Goal: Check status: Check status

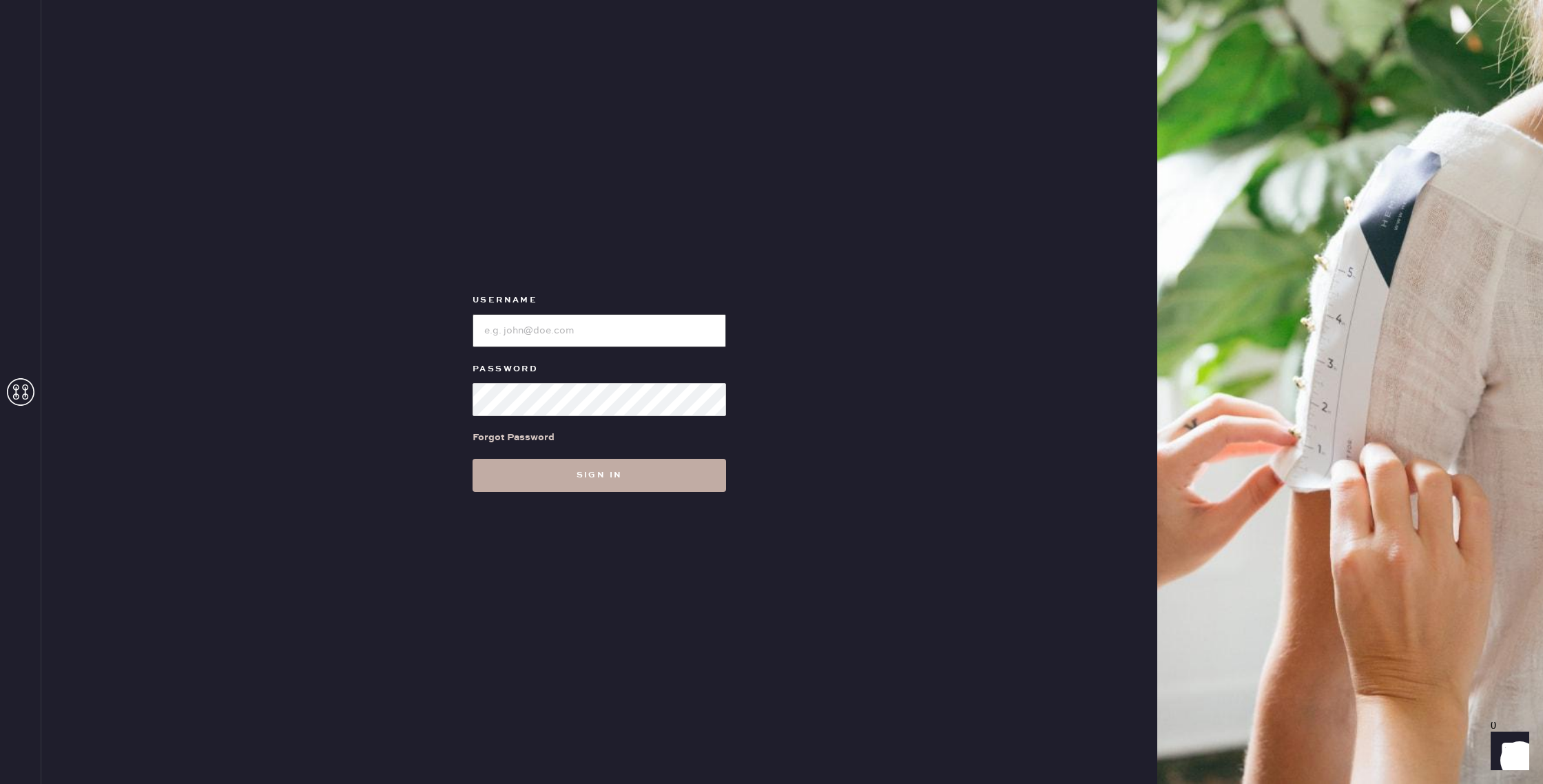
type input "reformationbroadwayplaza"
click at [671, 474] on button "Sign in" at bounding box center [599, 475] width 253 height 33
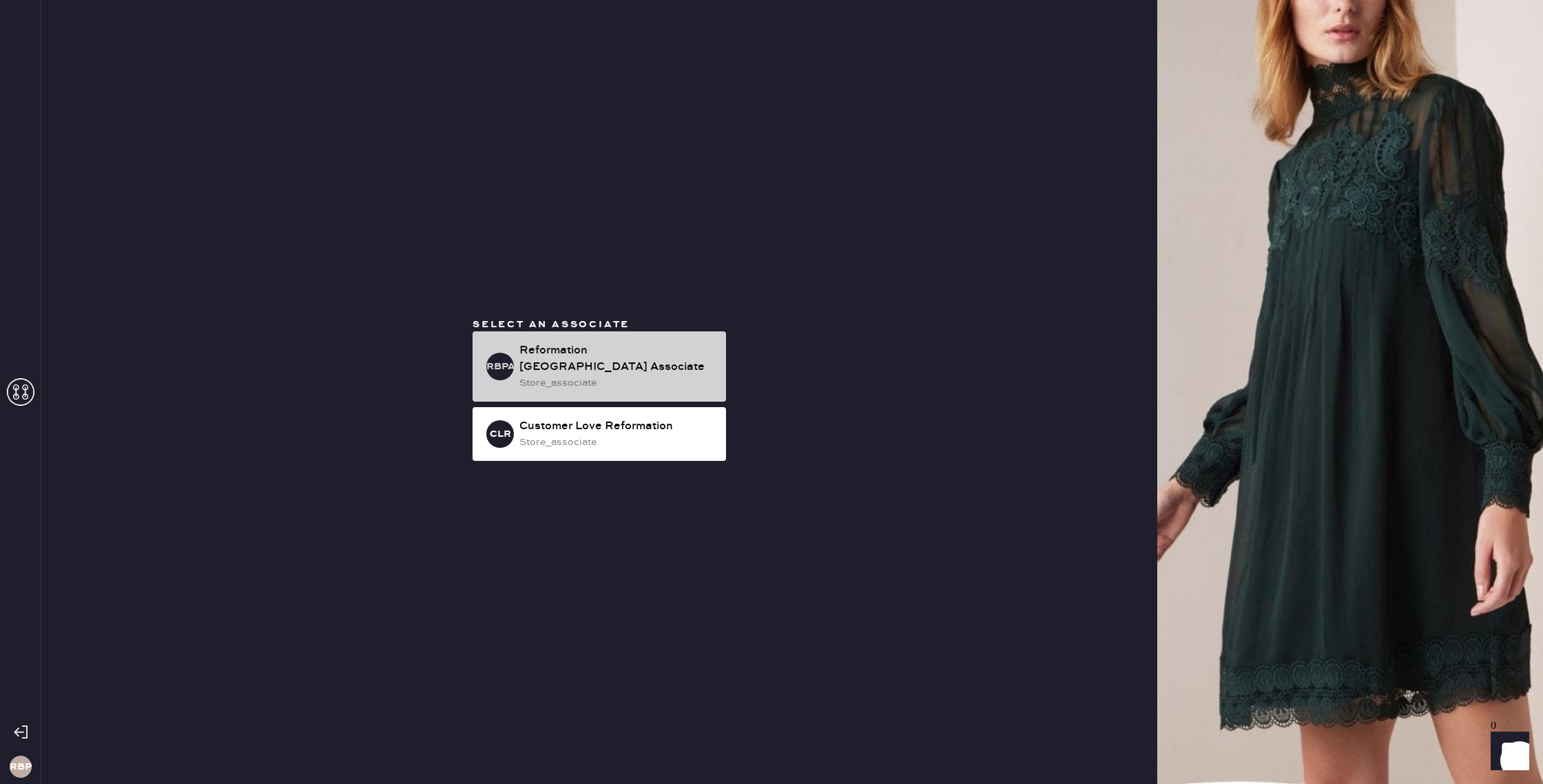
click at [675, 369] on div "Reformation [GEOGRAPHIC_DATA] Associate" at bounding box center [617, 359] width 196 height 33
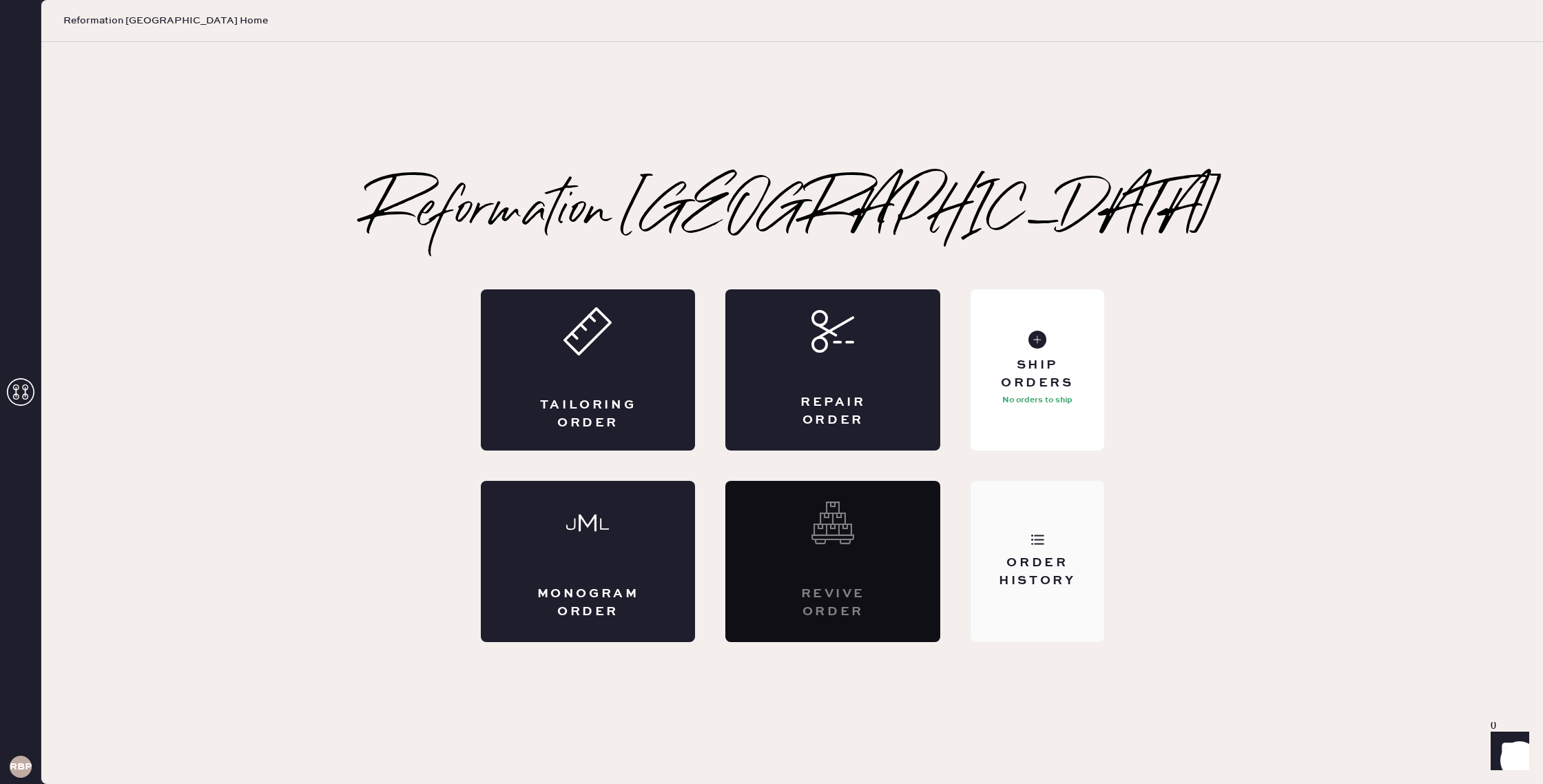
click at [1066, 555] on div "Order History" at bounding box center [1037, 571] width 111 height 34
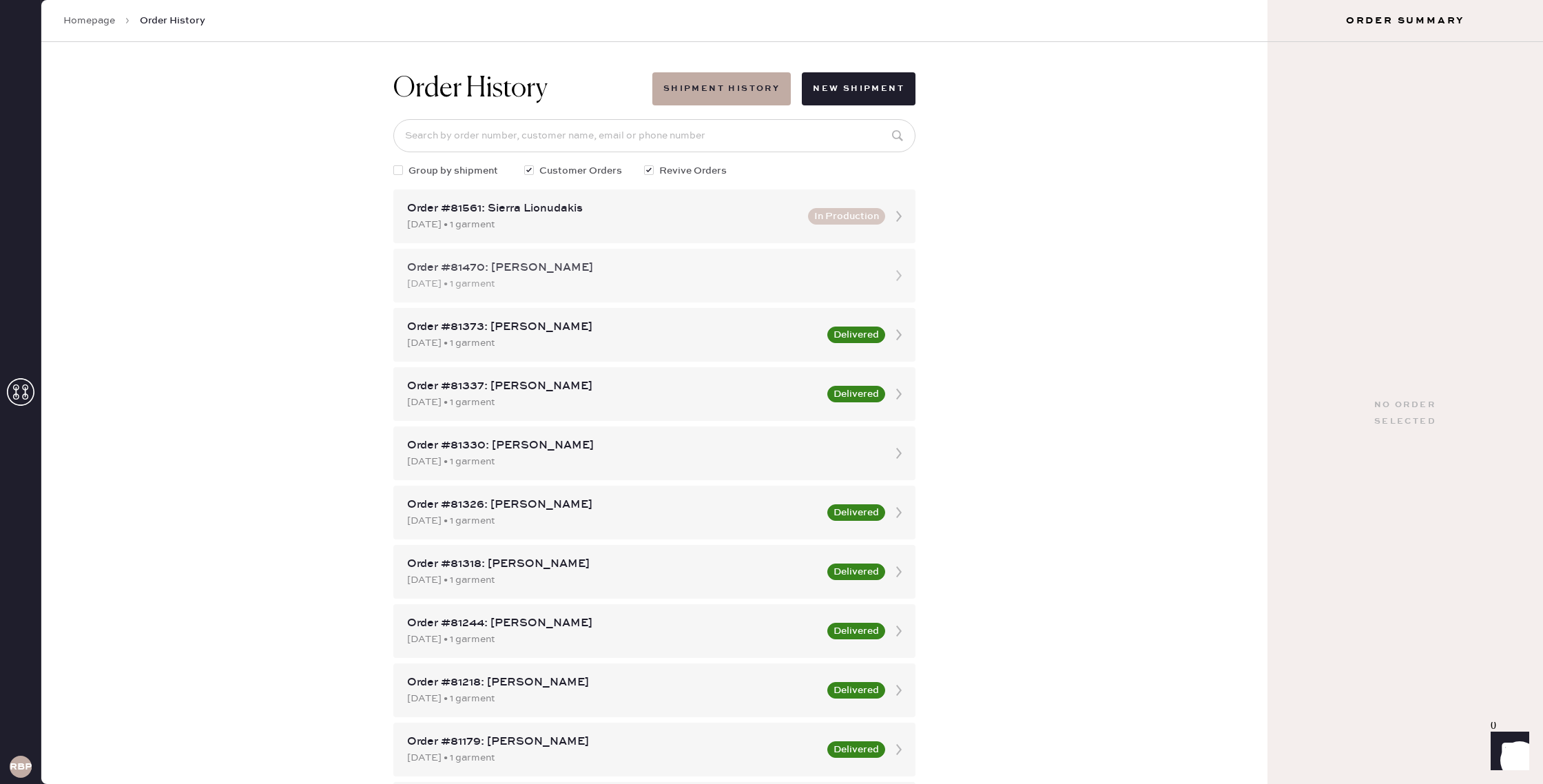
scroll to position [9, 0]
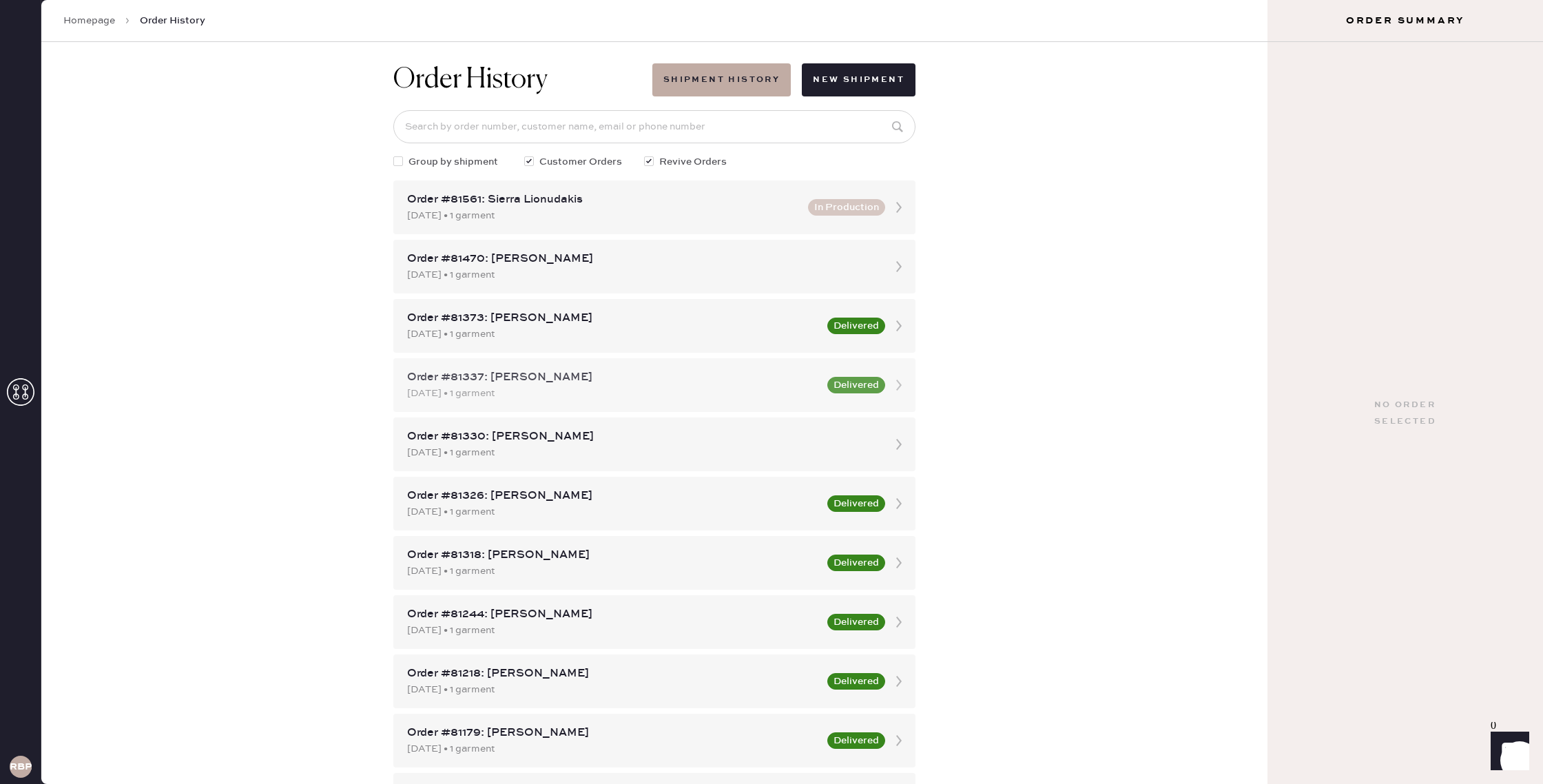
click at [718, 405] on div "Order #81337: [PERSON_NAME] [DATE] • 1 garment Delivered" at bounding box center [654, 384] width 522 height 53
